Goal: Transaction & Acquisition: Purchase product/service

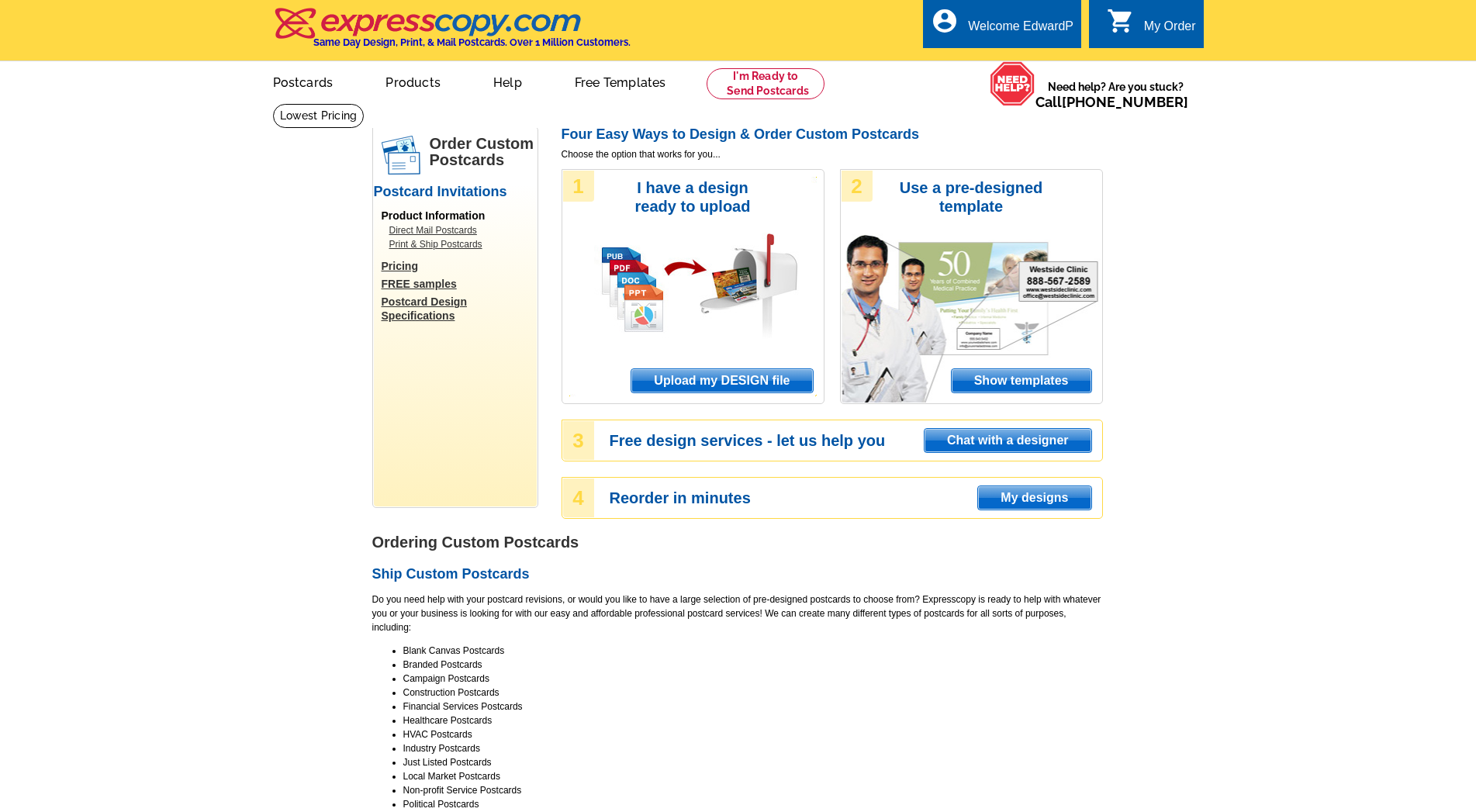
click at [708, 379] on span "Upload my DESIGN file" at bounding box center [721, 381] width 180 height 23
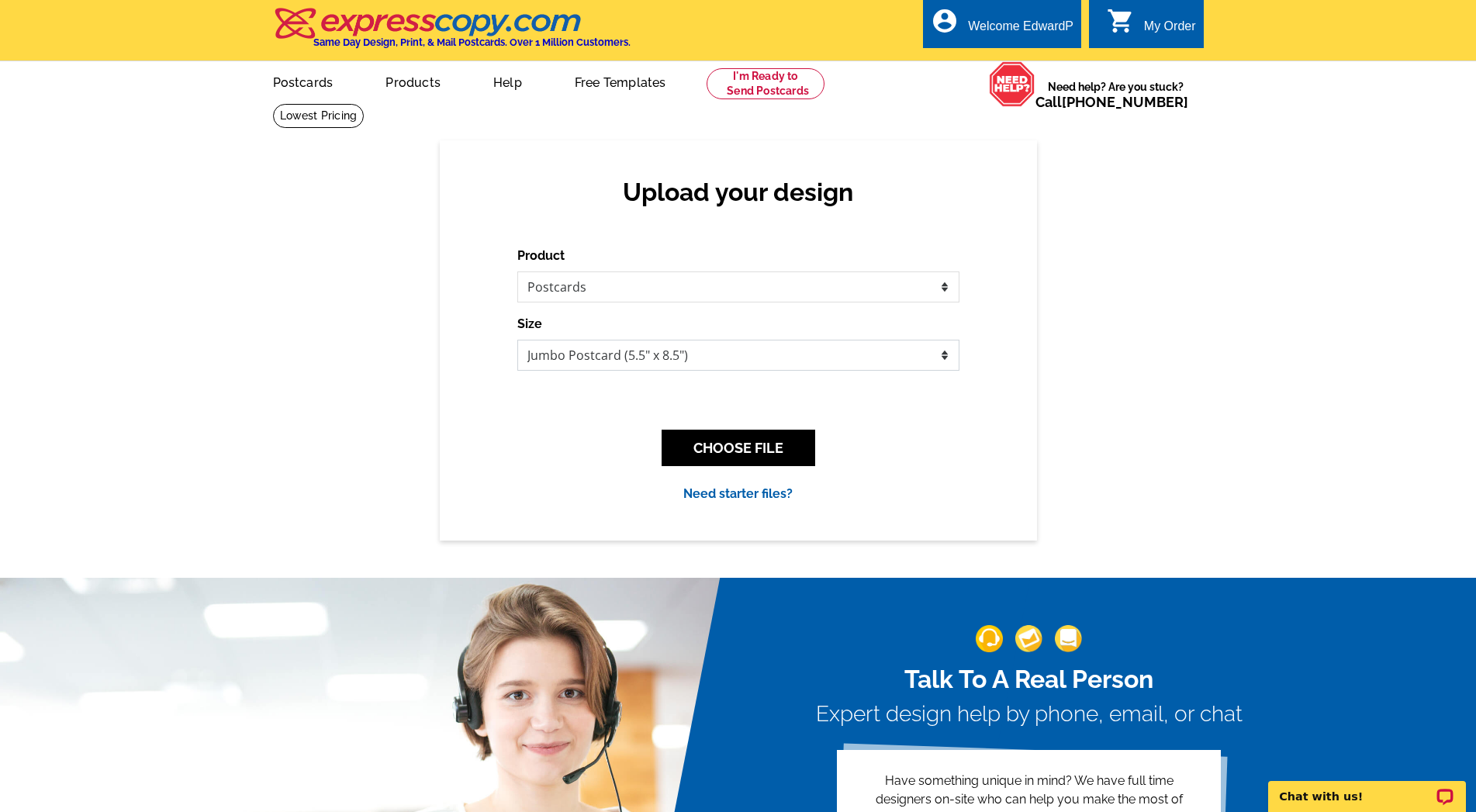
click at [518, 340] on select "Jumbo Postcard (5.5" x 8.5") Regular Postcard (4.25" x 5.6") Panoramic Postcard…" at bounding box center [738, 355] width 442 height 31
select select "1"
click option "Regular Postcard (4.25" x 5.6")" at bounding box center [0, 0] width 0 height 0
click at [751, 449] on button "CHOOSE FILE" at bounding box center [738, 447] width 153 height 37
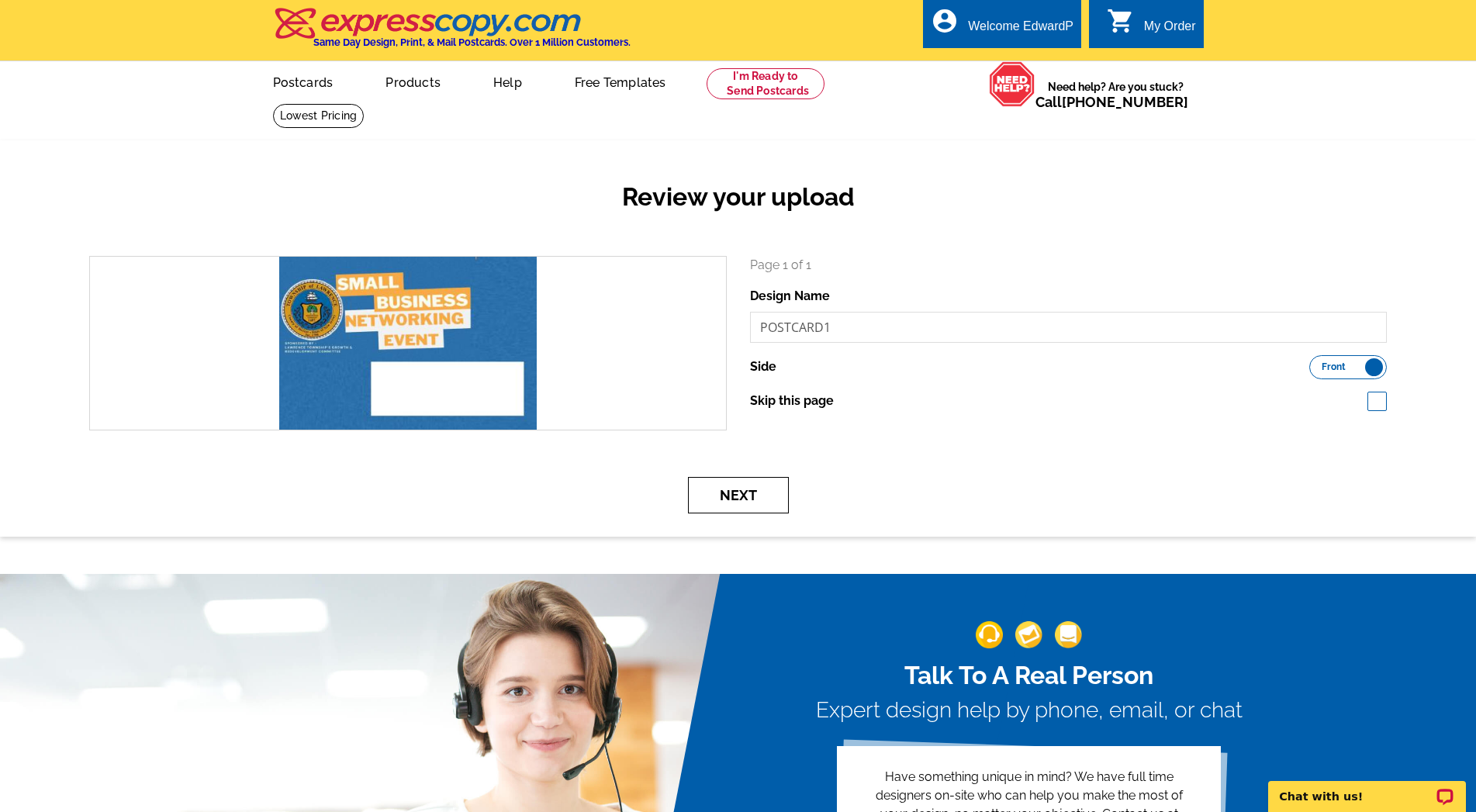
click at [738, 493] on button "Next" at bounding box center [738, 494] width 101 height 37
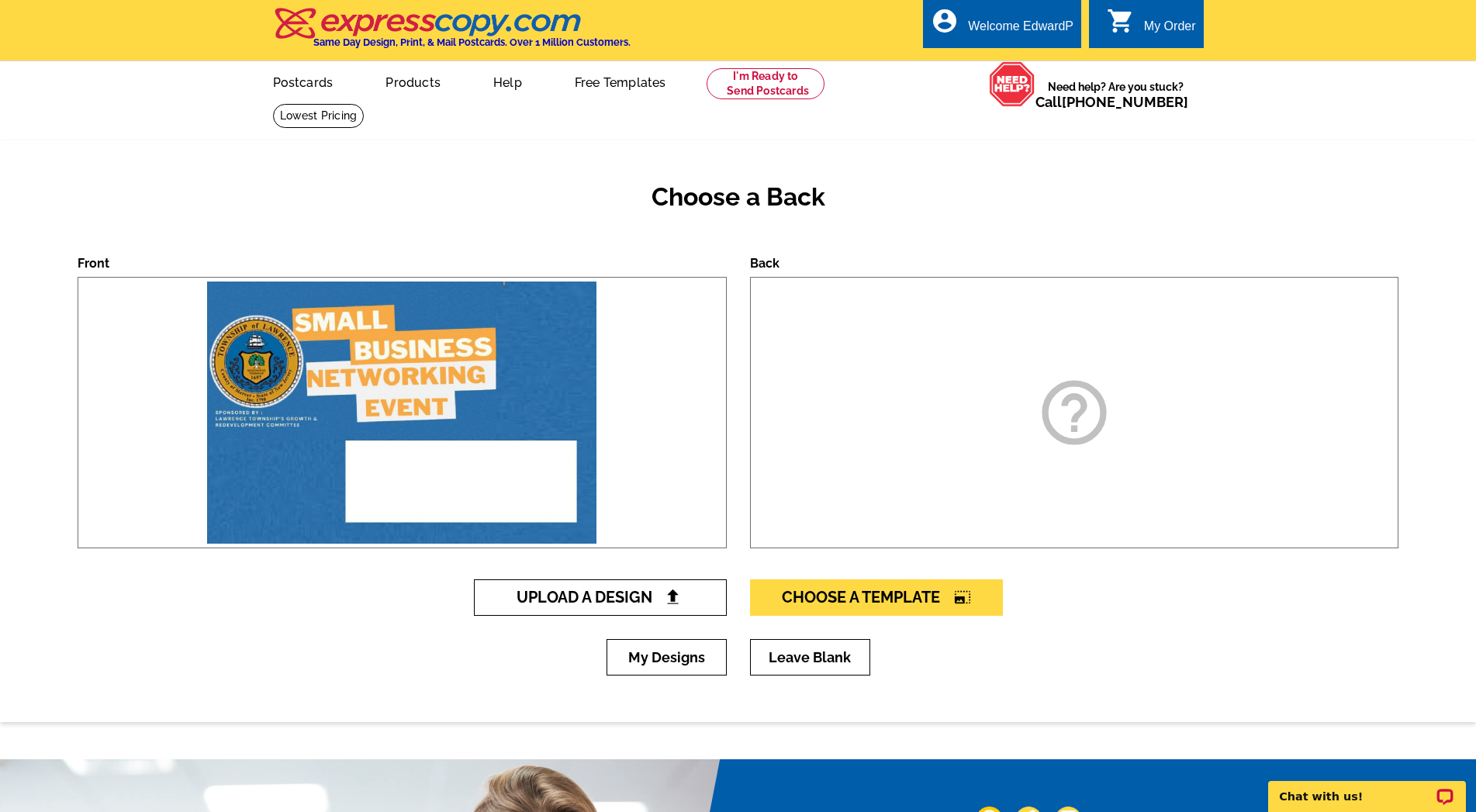
click at [578, 594] on span "Upload A Design" at bounding box center [600, 597] width 167 height 19
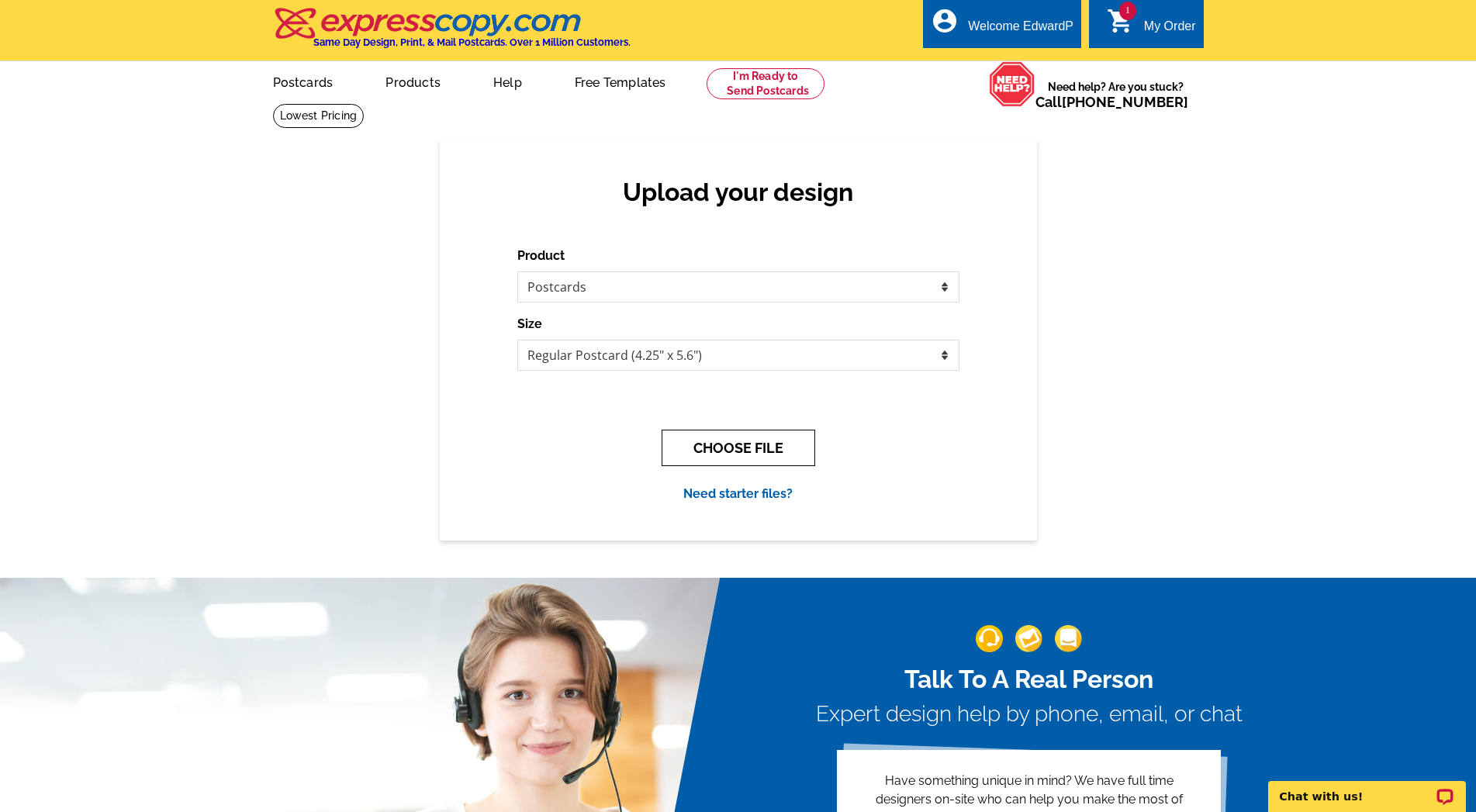
click at [748, 446] on button "CHOOSE FILE" at bounding box center [738, 447] width 153 height 37
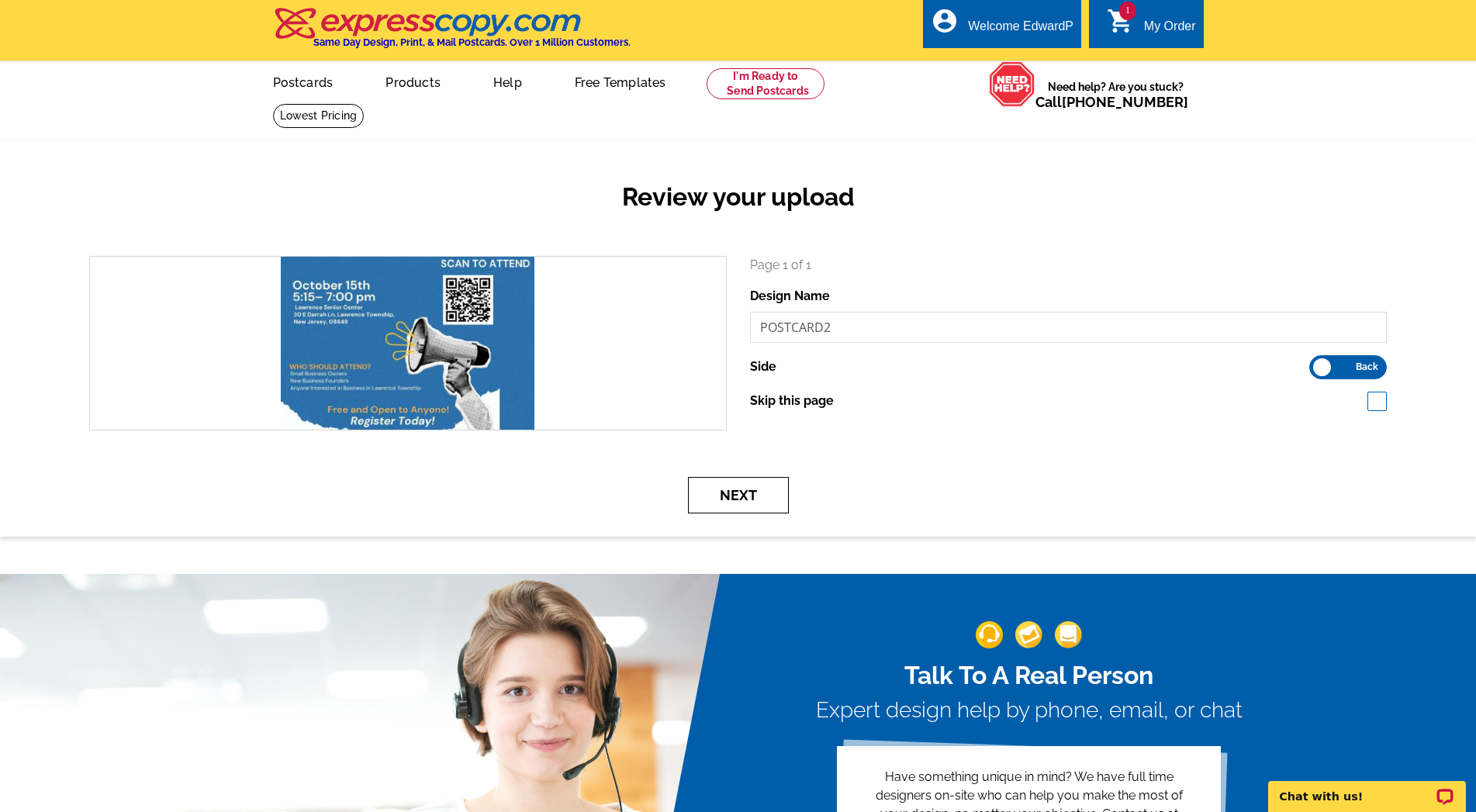
click at [729, 494] on button "Next" at bounding box center [738, 494] width 101 height 37
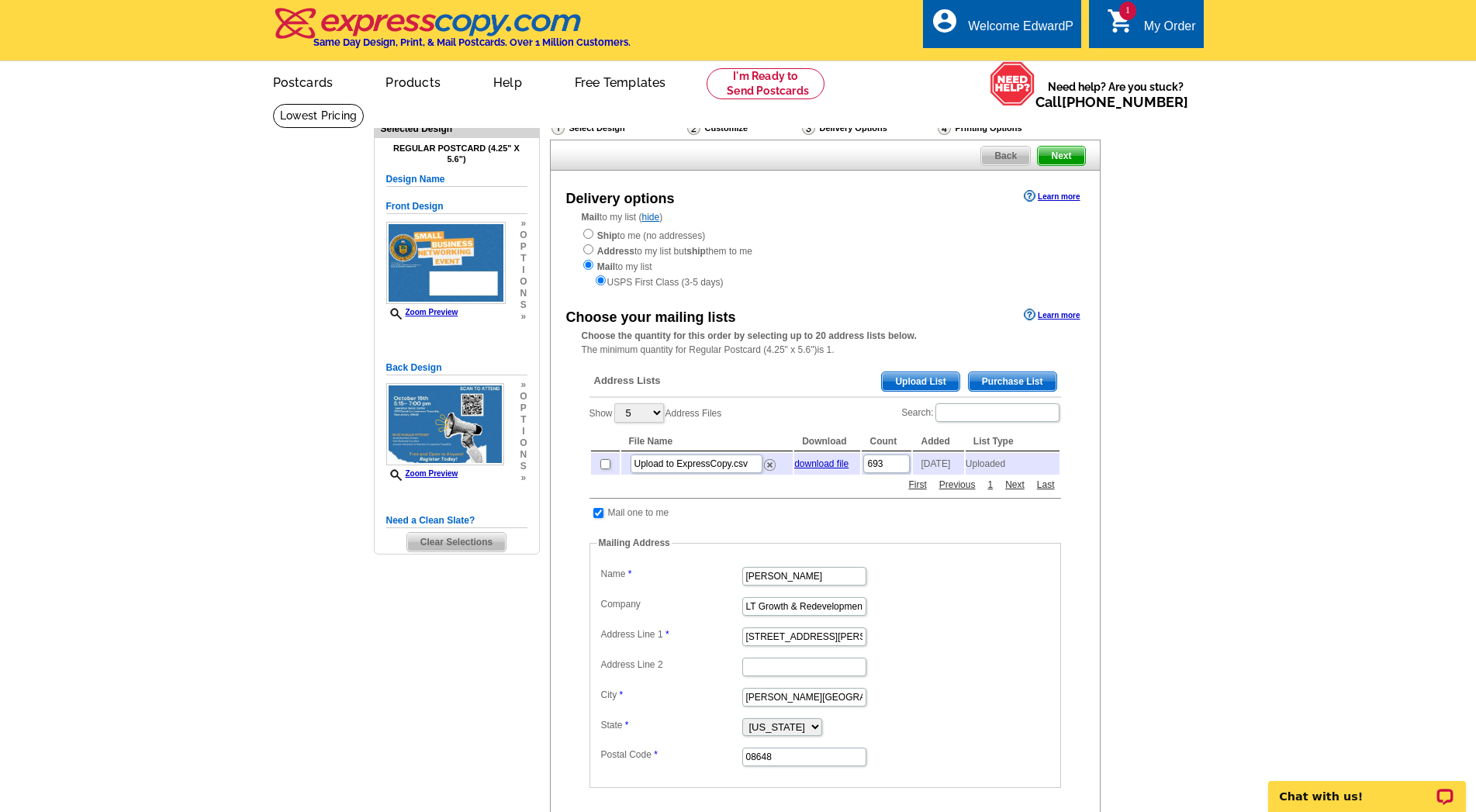
click at [921, 377] on span "Upload List" at bounding box center [920, 381] width 77 height 19
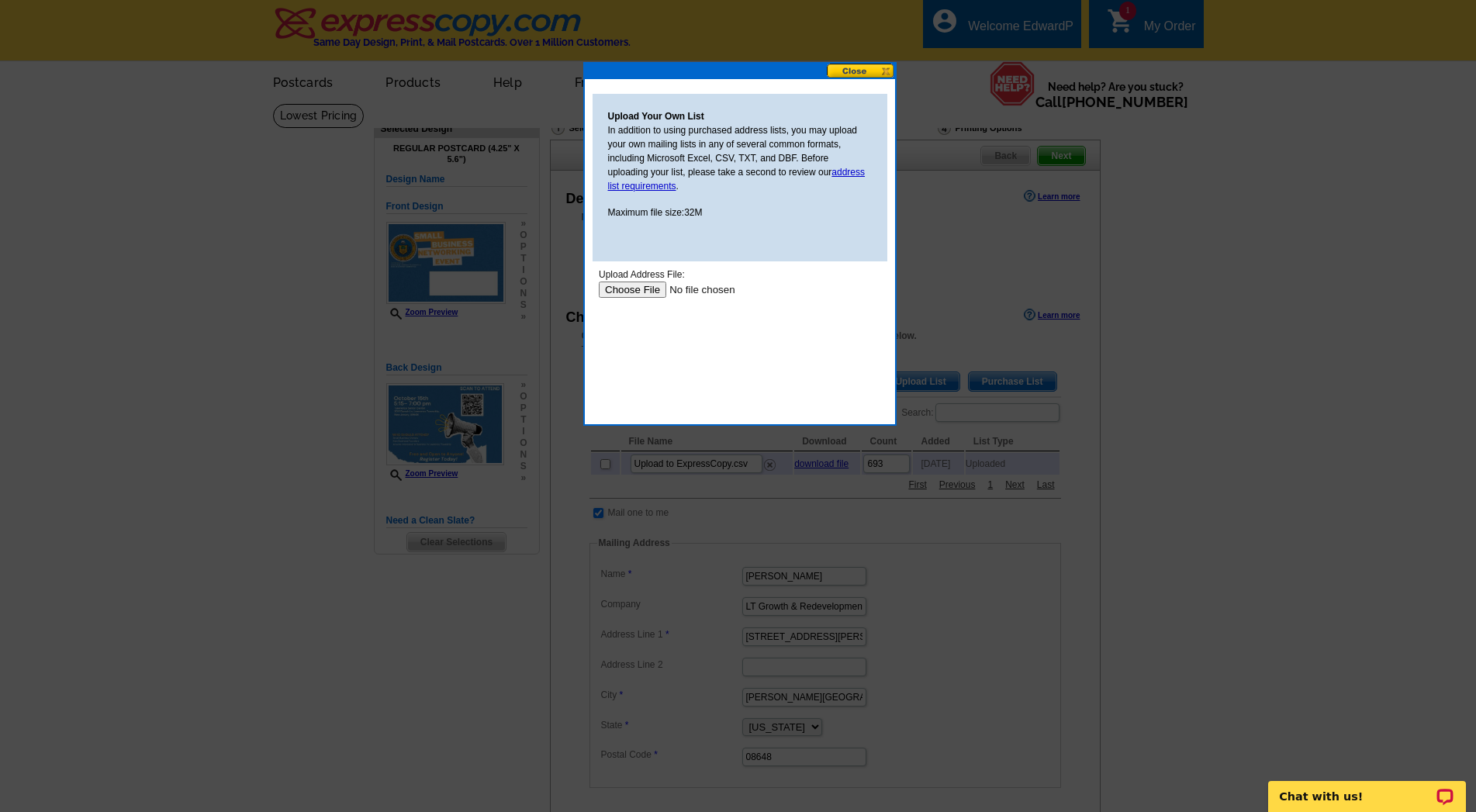
click at [625, 288] on input "file" at bounding box center [696, 289] width 196 height 16
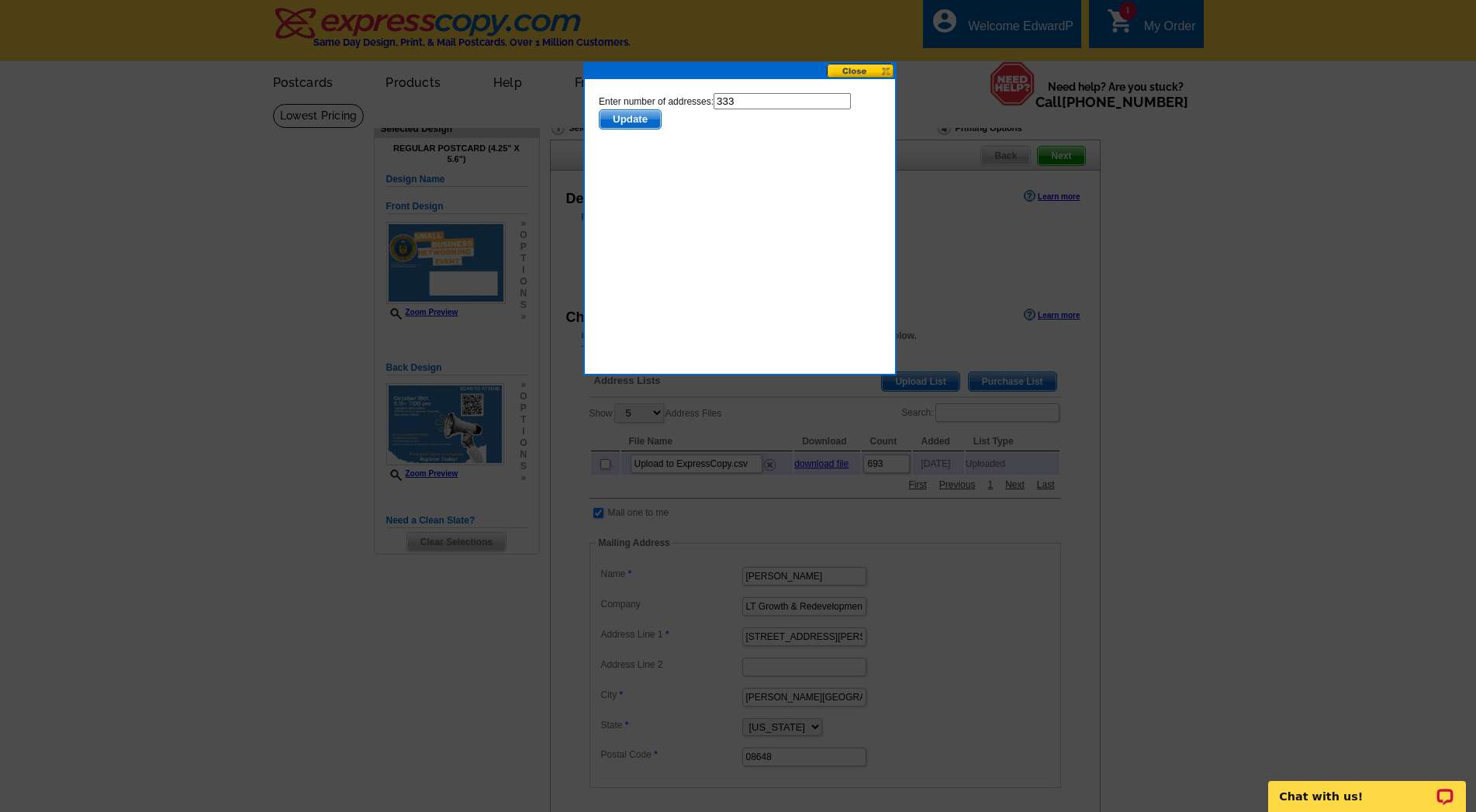
click at [636, 120] on span "Update" at bounding box center [629, 119] width 62 height 19
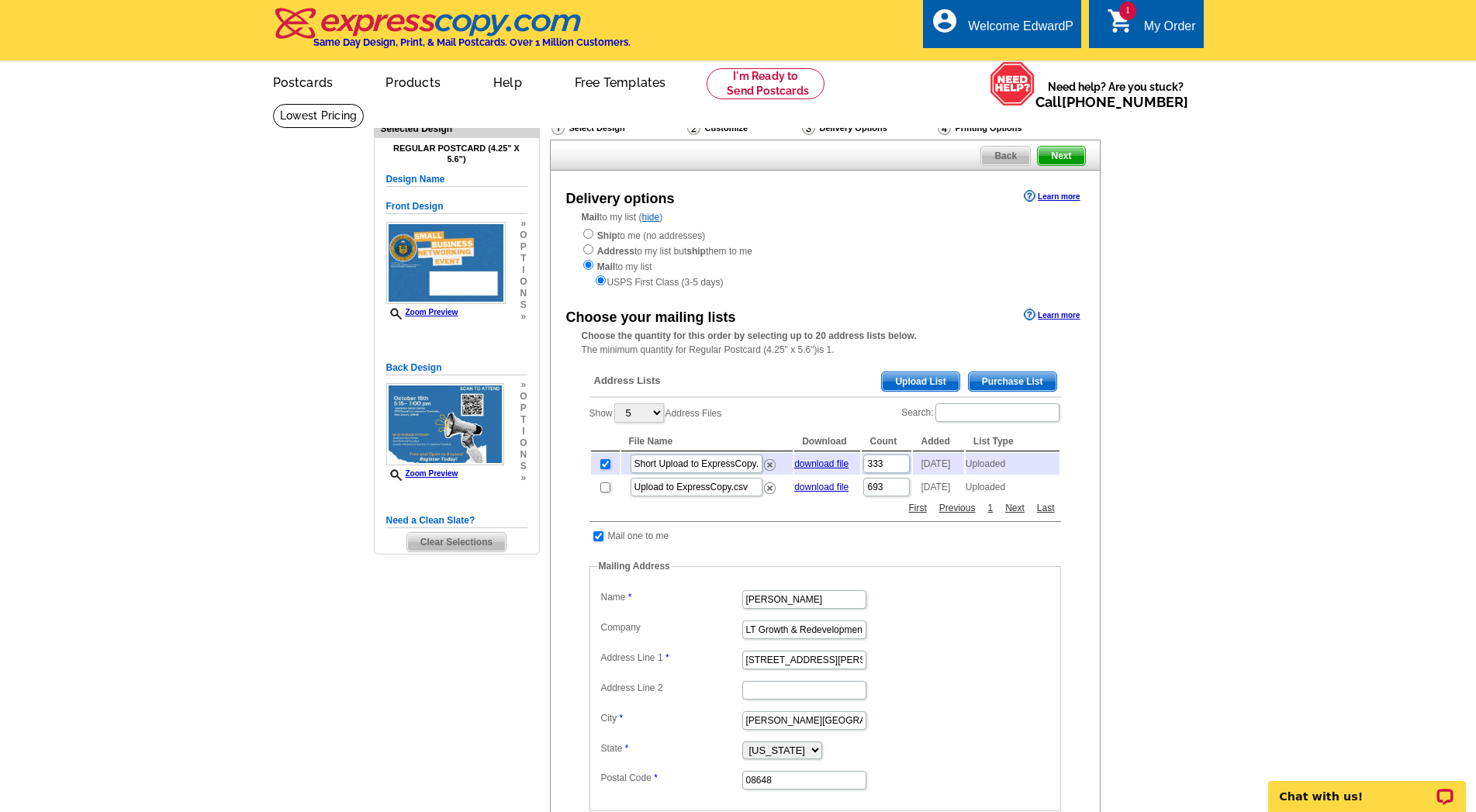
click at [1213, 405] on main "Need Help? call 800-260-5887, chat with support, or have our designers make som…" at bounding box center [738, 624] width 1476 height 1041
click at [1194, 331] on main "Need Help? call 800-260-5887, chat with support, or have our designers make som…" at bounding box center [738, 624] width 1476 height 1041
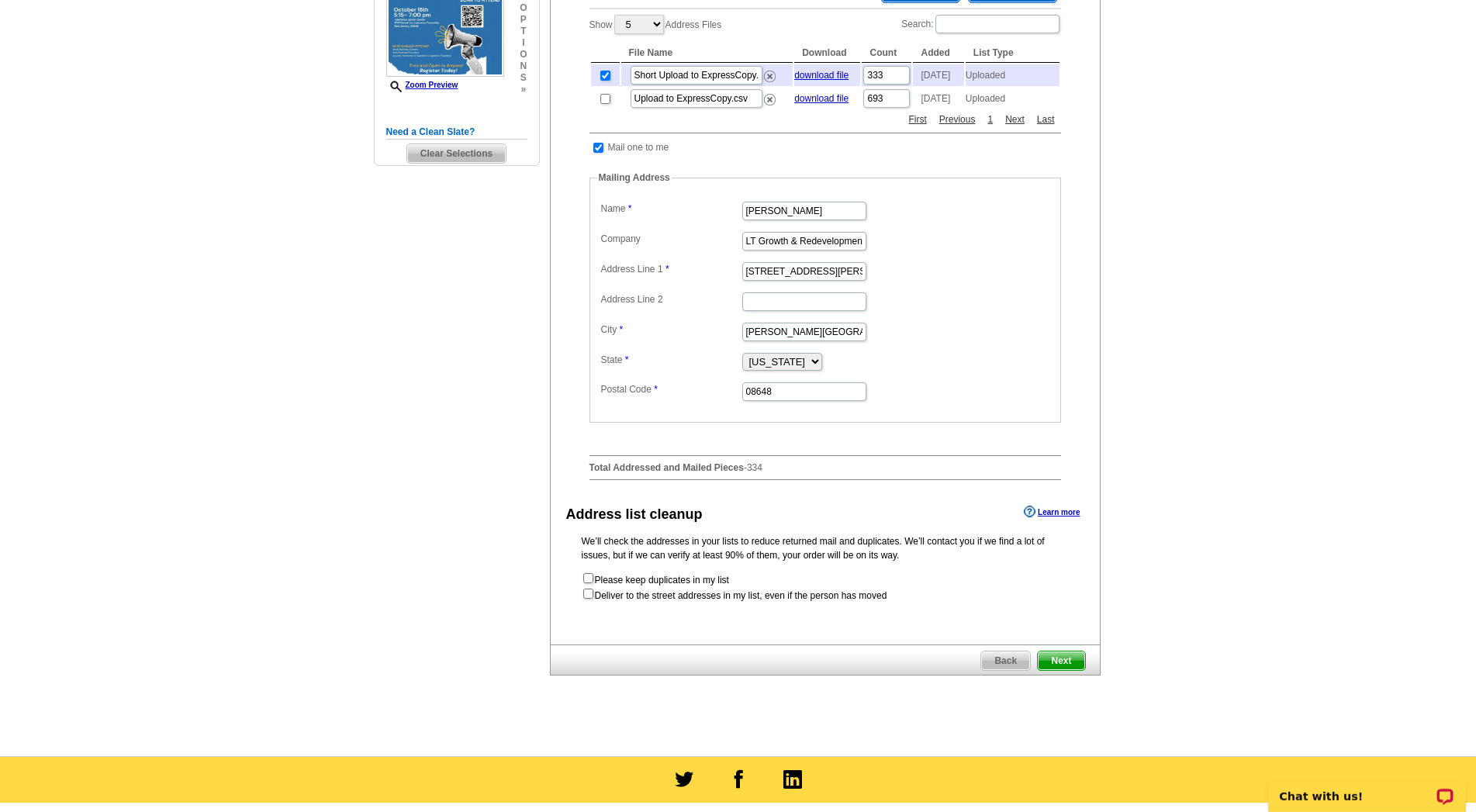
scroll to position [395, 0]
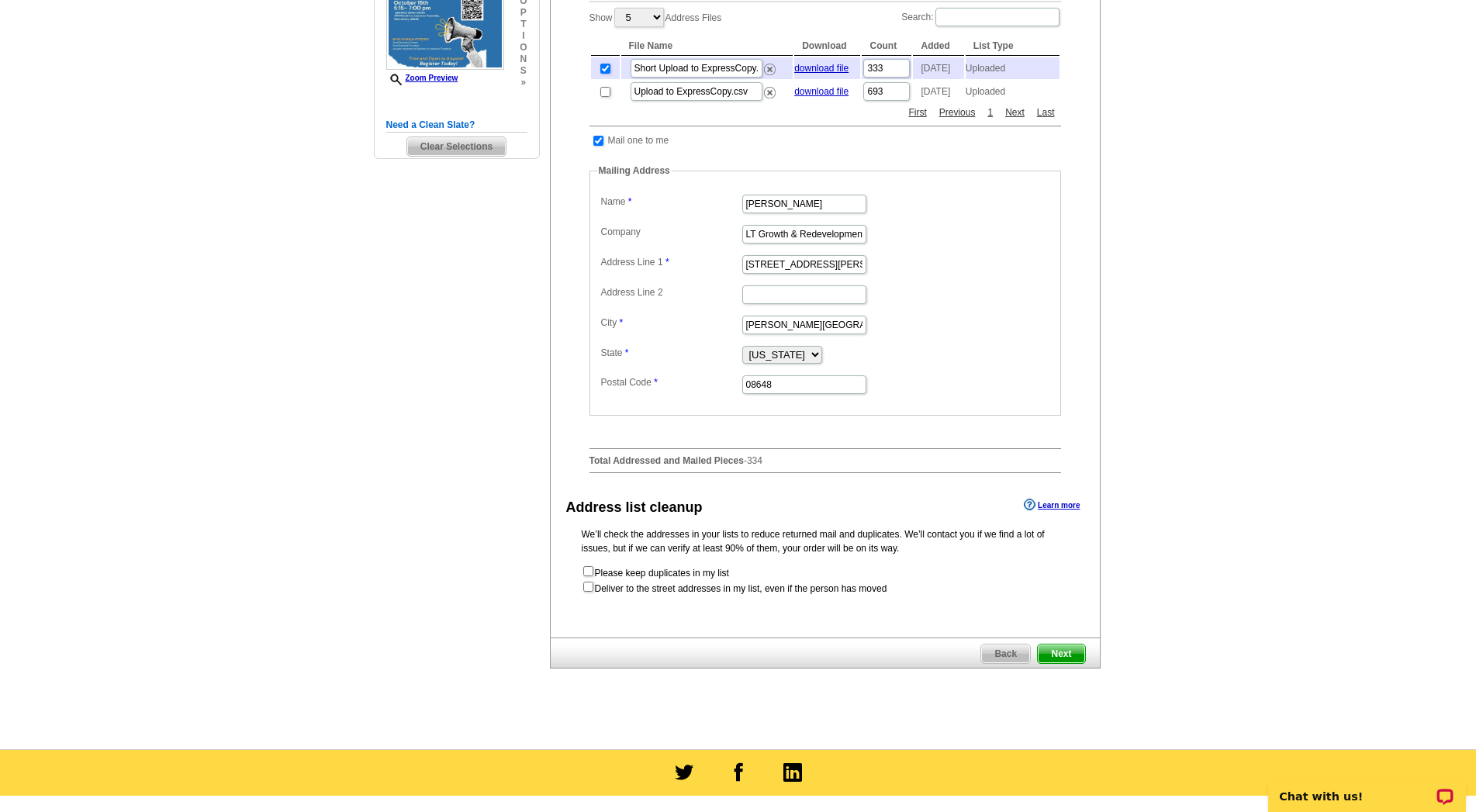
click at [595, 588] on form "Please keep duplicates in my list Deliver to the street addresses in my list, e…" at bounding box center [825, 580] width 487 height 31
click at [590, 585] on input "checkbox" at bounding box center [588, 586] width 10 height 10
checkbox input "true"
radio input "true"
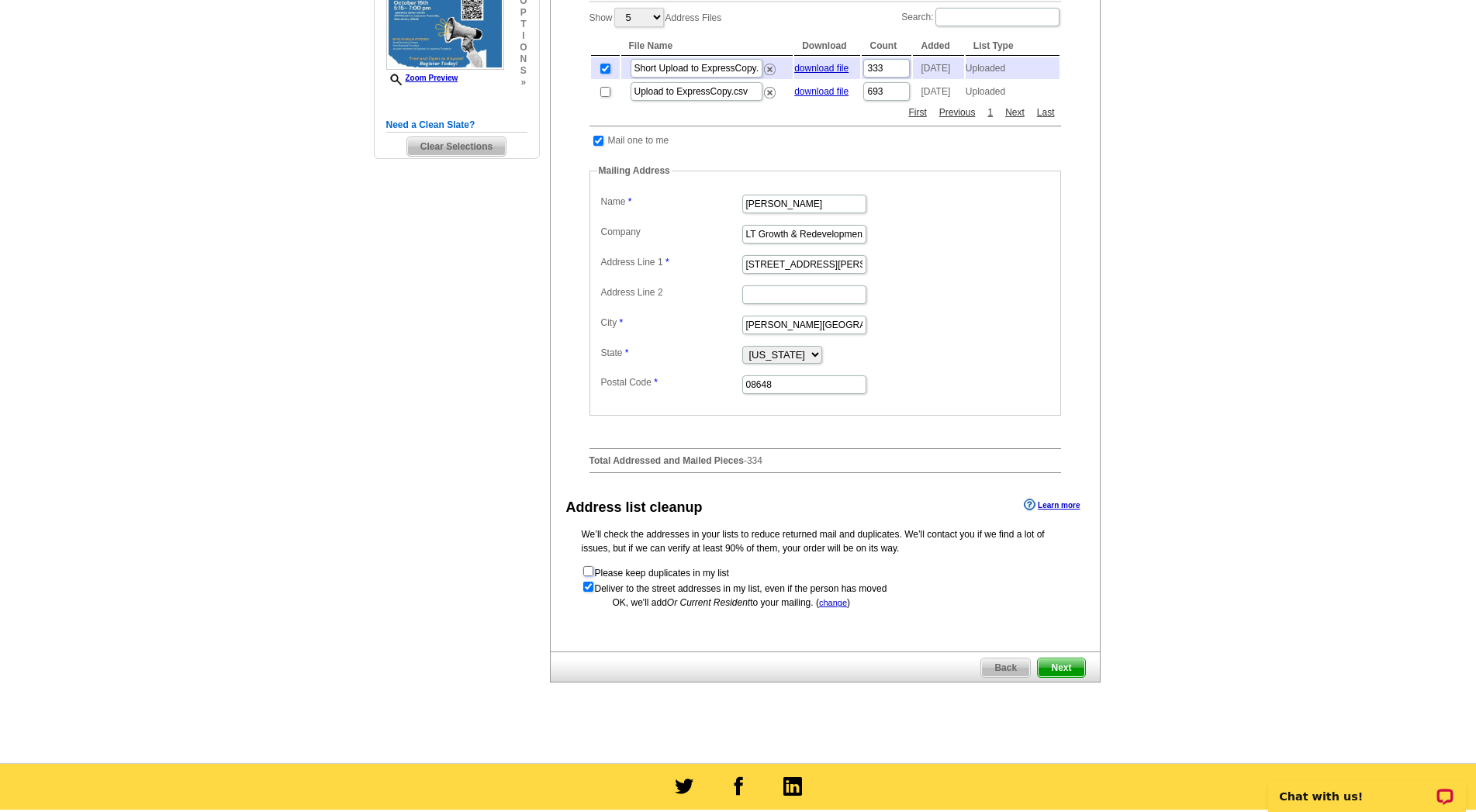
click at [588, 572] on input "checkbox" at bounding box center [588, 570] width 10 height 10
checkbox input "true"
click at [1312, 513] on main "Need Help? call 800-260-5887, chat with support, or have our designers make som…" at bounding box center [738, 235] width 1476 height 1056
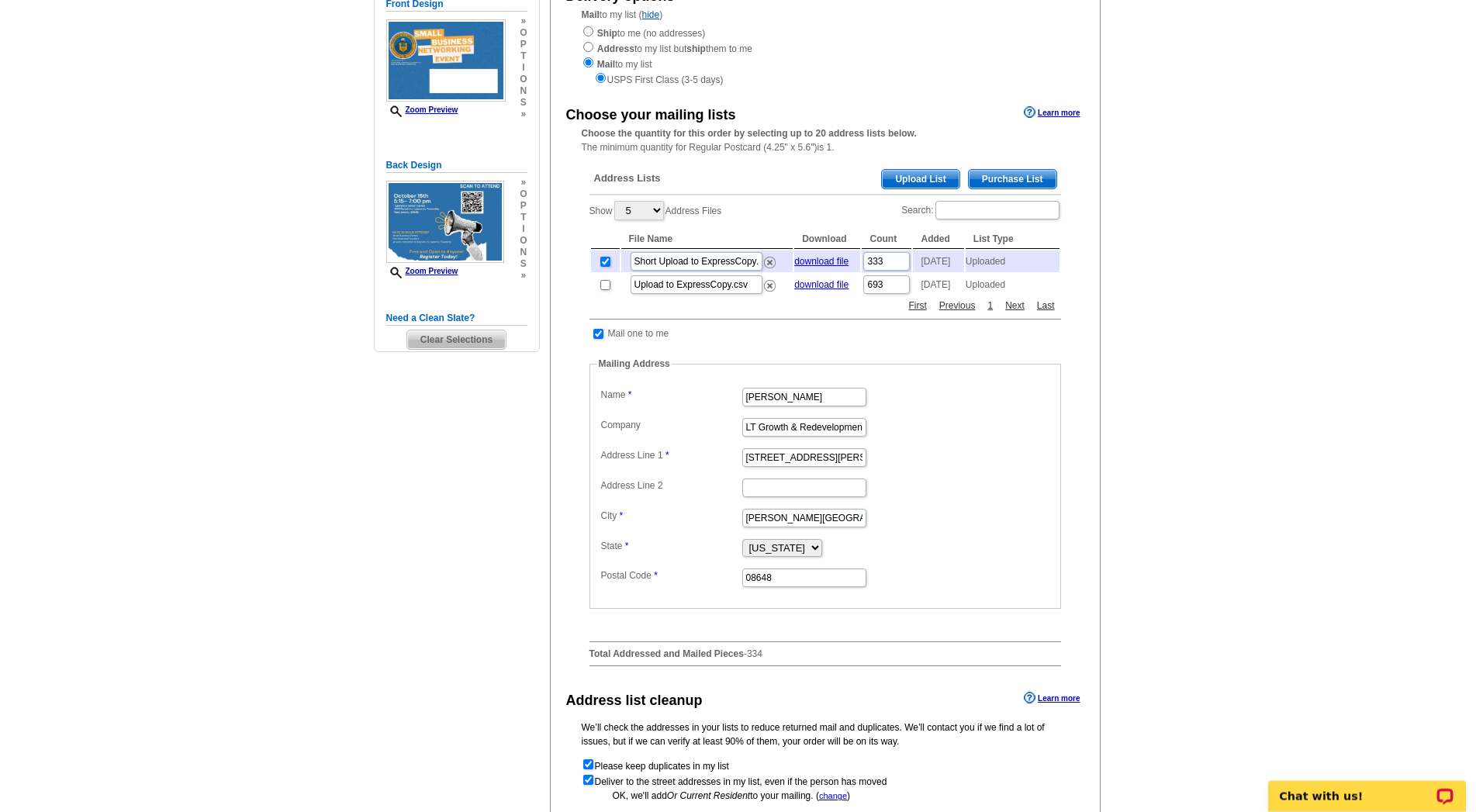
scroll to position [198, 0]
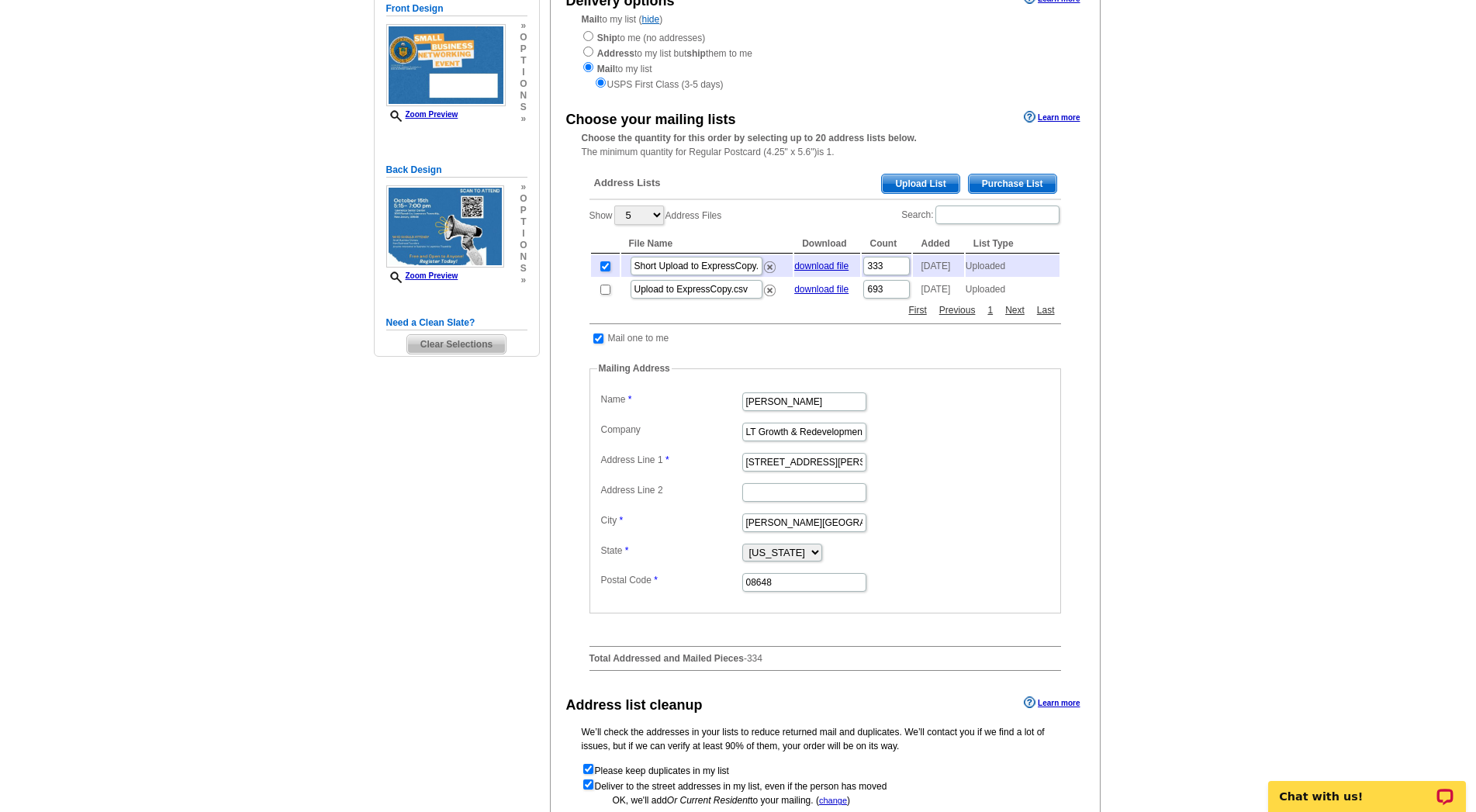
click at [1353, 416] on main "Need Help? call 800-260-5887, chat with support, or have our designers make som…" at bounding box center [738, 433] width 1476 height 1056
click at [1271, 510] on main "Need Help? call 800-260-5887, chat with support, or have our designers make som…" at bounding box center [738, 433] width 1476 height 1056
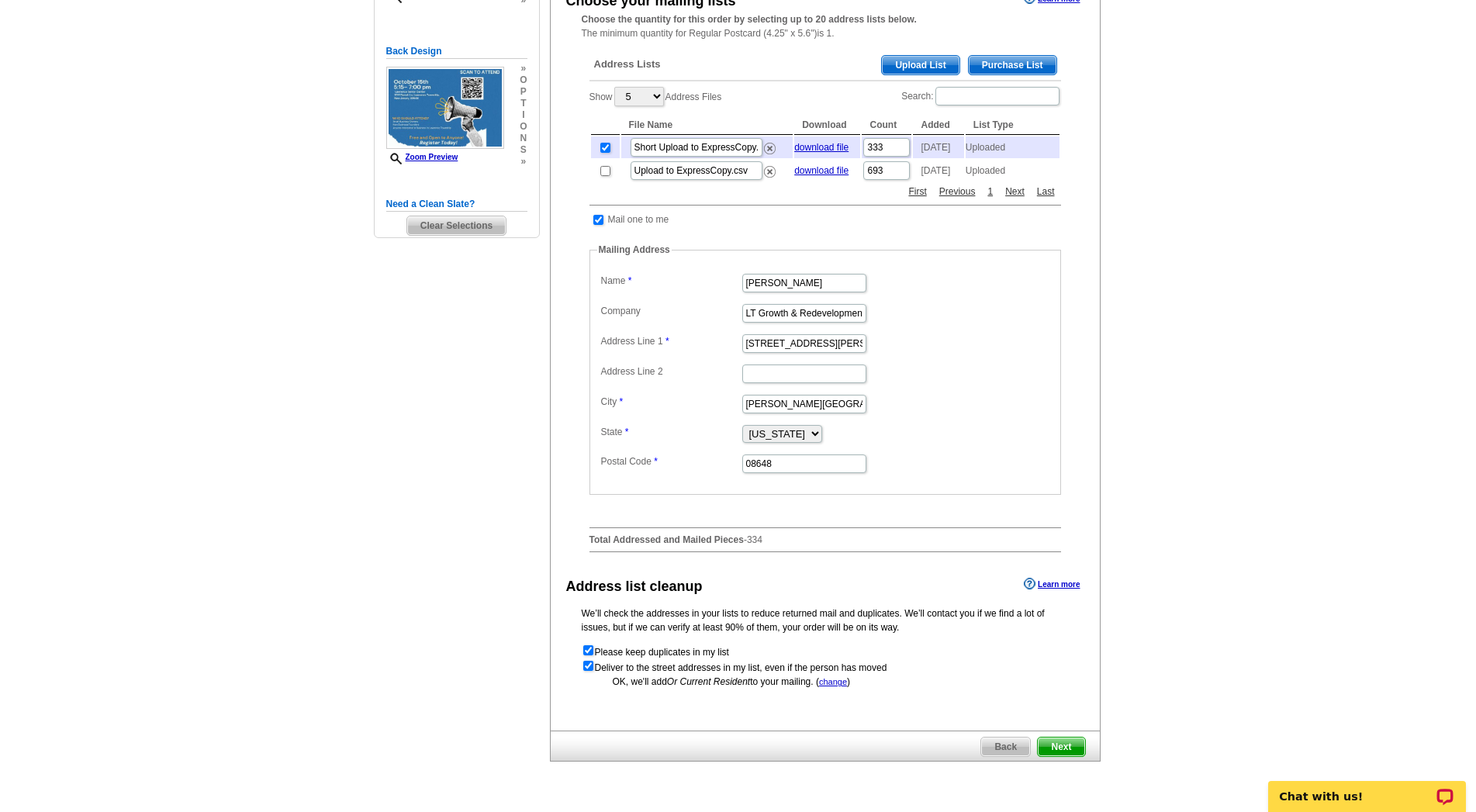
scroll to position [356, 0]
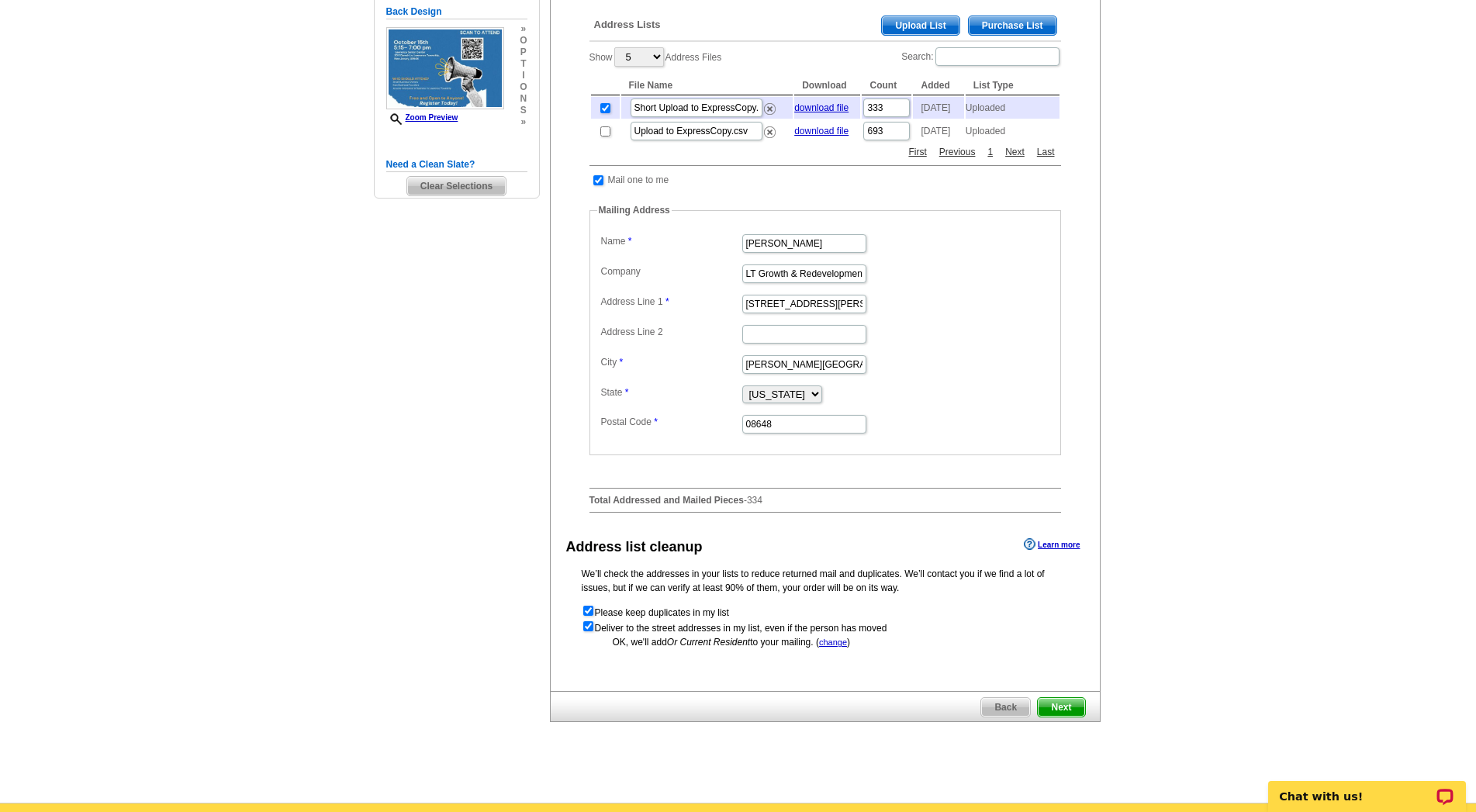
click at [1067, 709] on span "Next" at bounding box center [1061, 707] width 46 height 19
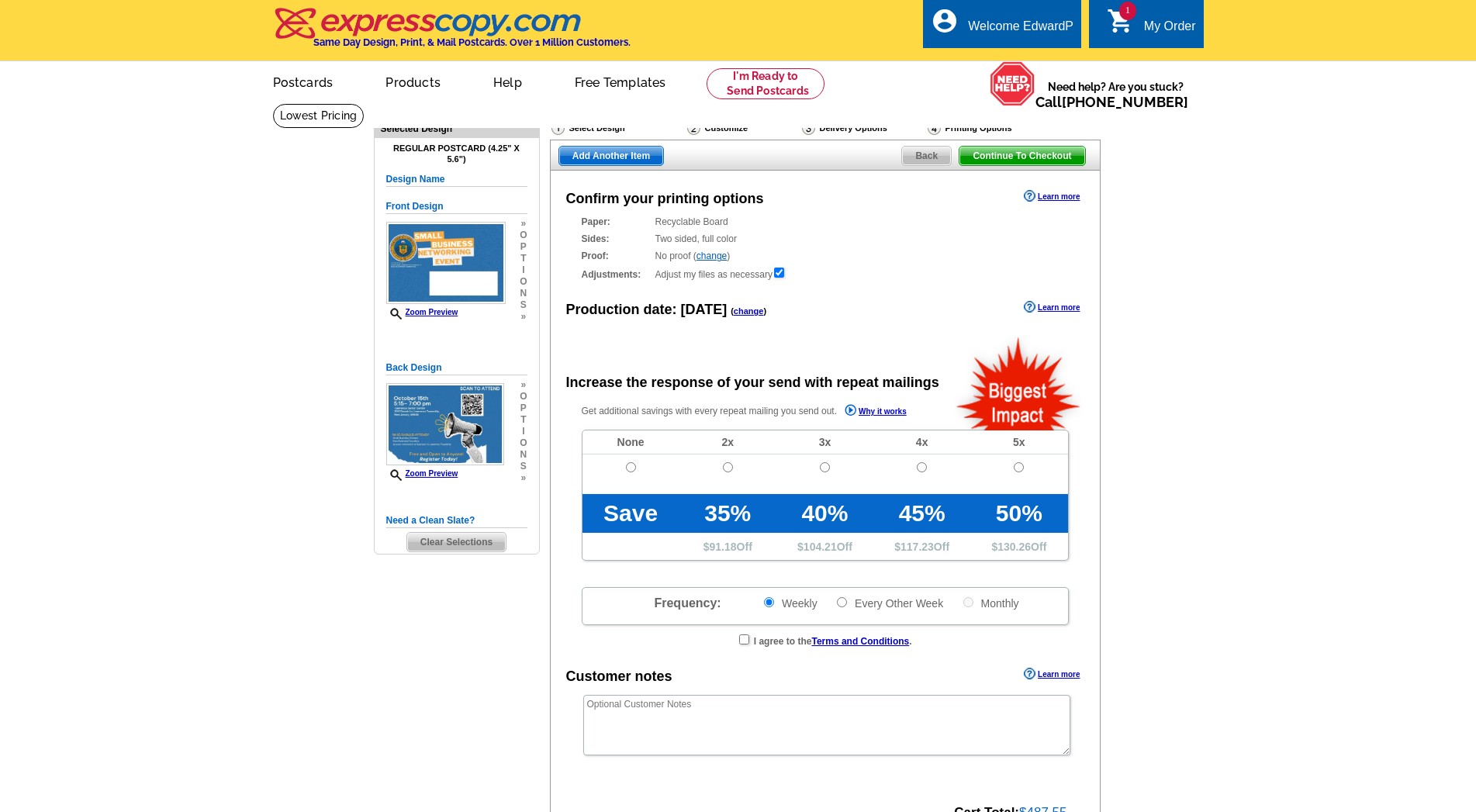
radio input "false"
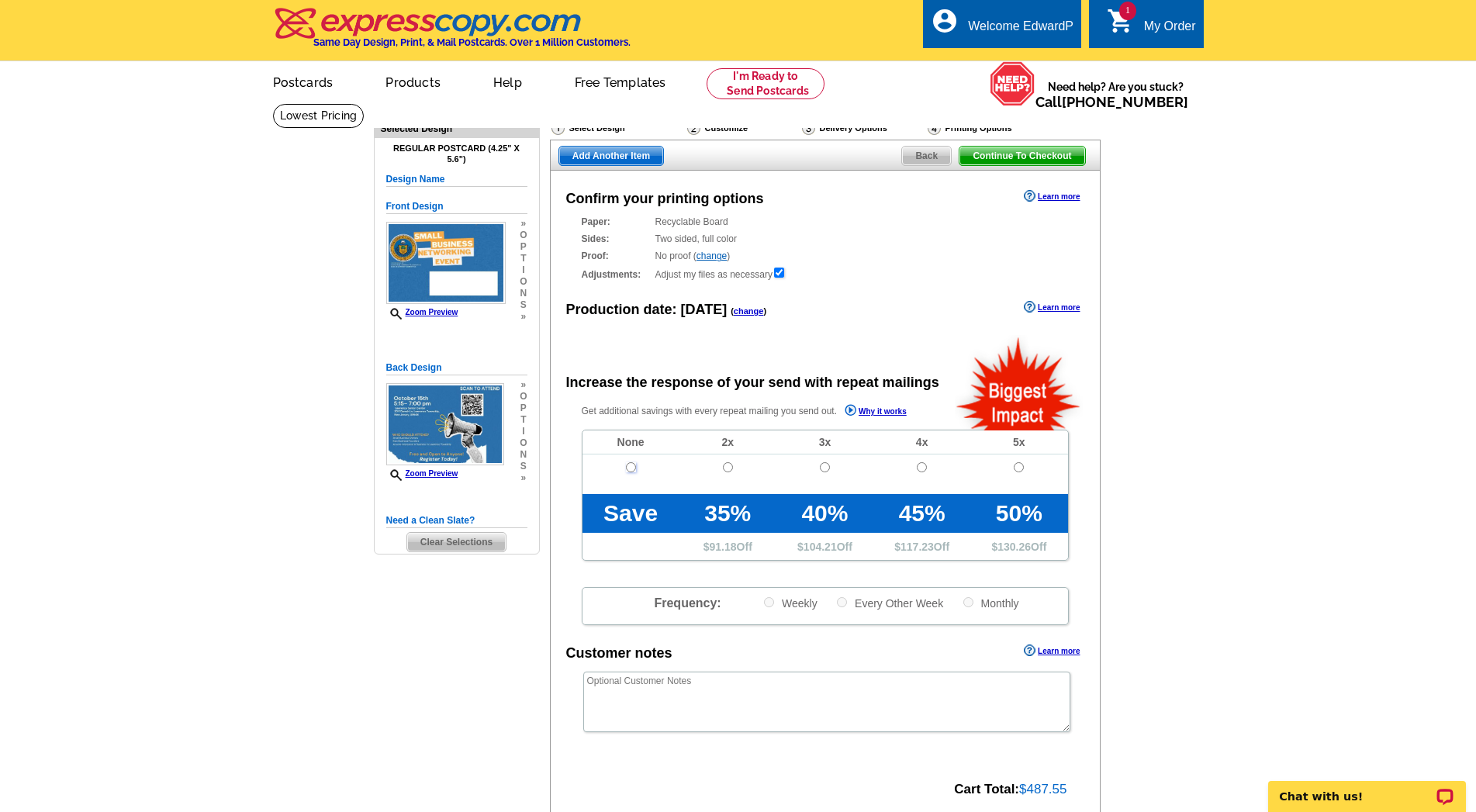
click at [631, 468] on input "radio" at bounding box center [630, 467] width 10 height 10
radio input "true"
click at [1281, 526] on main "Need Help? call 800-260-5887, chat with support, or have our designers make som…" at bounding box center [738, 525] width 1476 height 843
click at [1019, 154] on span "Continue To Checkout" at bounding box center [1022, 155] width 125 height 19
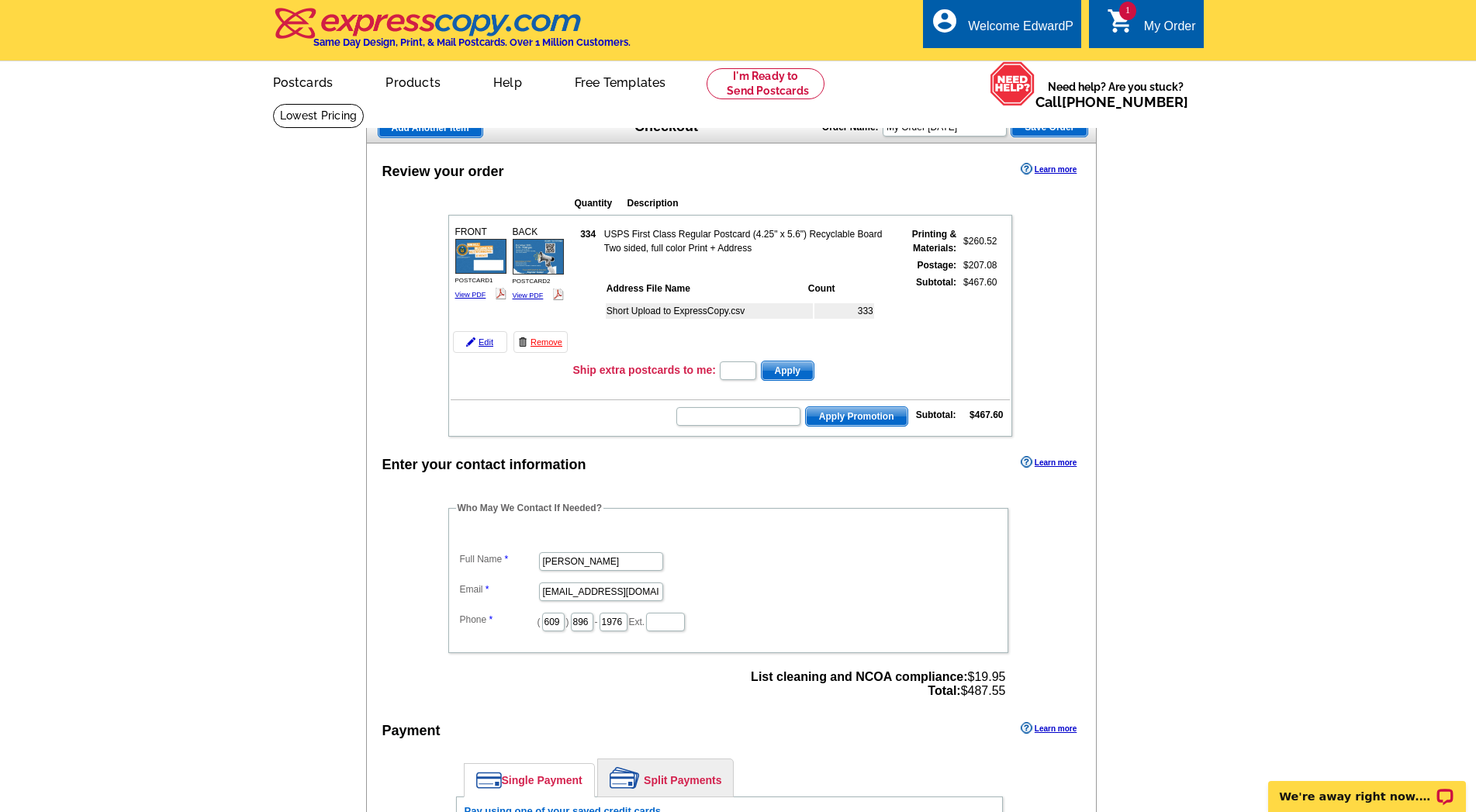
click at [1323, 293] on main "Add Another Item Checkout Order Name: My Order [DATE] Save Order Review your or…" at bounding box center [738, 764] width 1476 height 1322
click at [1198, 170] on main "Add Another Item Checkout Order Name: My Order [DATE] Save Order Review your or…" at bounding box center [738, 764] width 1476 height 1322
click at [1051, 89] on link "Logout" at bounding box center [1048, 87] width 39 height 14
